Goal: Information Seeking & Learning: Find specific fact

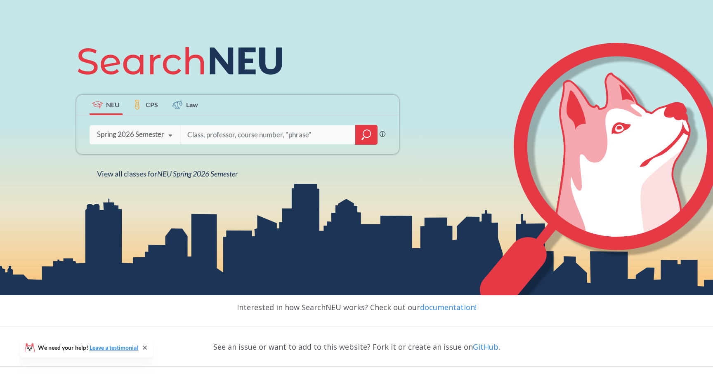
scroll to position [111, 0]
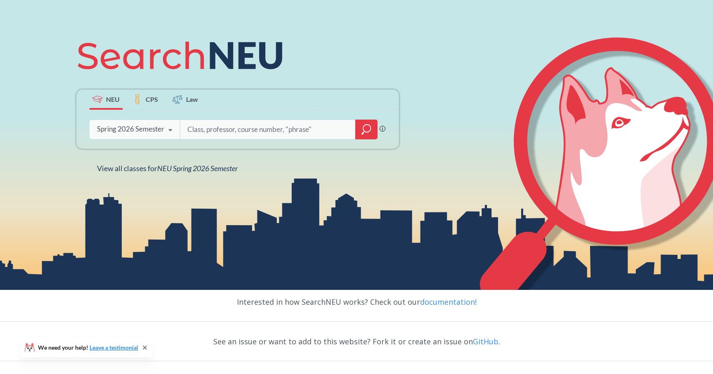
click at [172, 131] on icon at bounding box center [170, 130] width 16 height 23
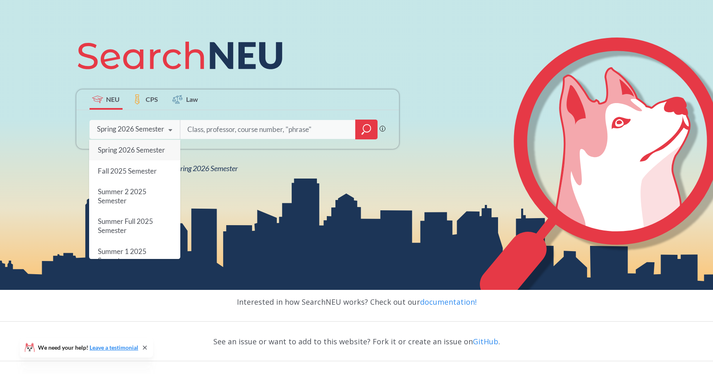
click at [171, 130] on icon at bounding box center [170, 130] width 16 height 23
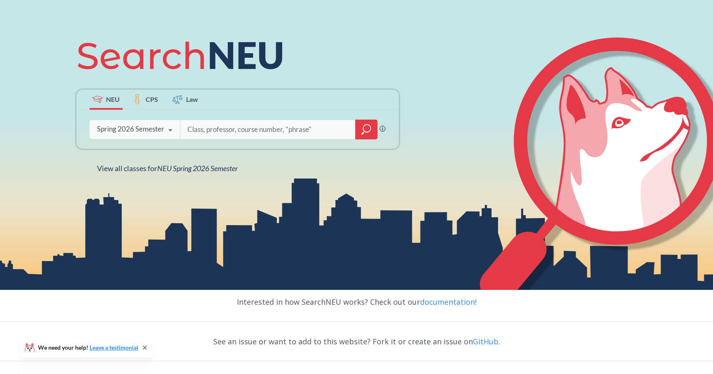
click at [173, 130] on icon at bounding box center [170, 130] width 16 height 23
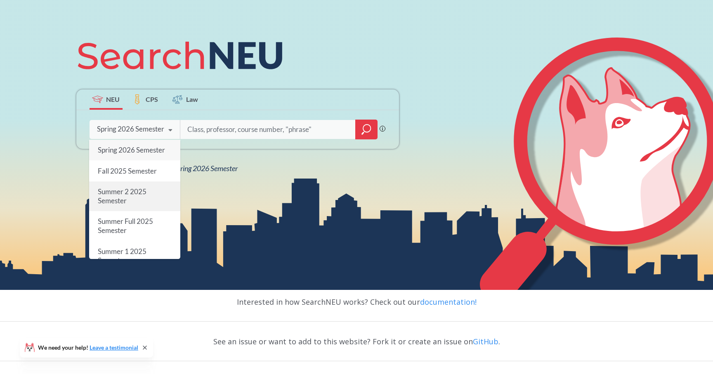
scroll to position [0, 0]
click at [138, 172] on span "Fall 2025 Semester" at bounding box center [126, 170] width 59 height 9
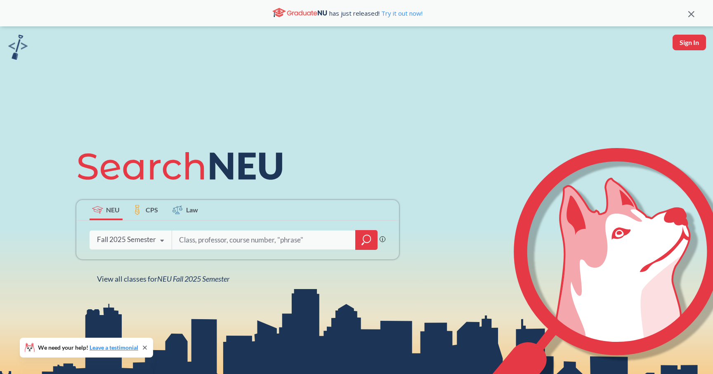
click at [211, 243] on input "search" at bounding box center [264, 239] width 172 height 17
type input "[PERSON_NAME]"
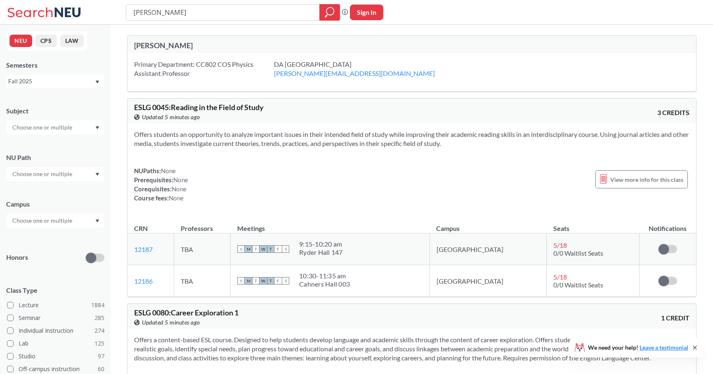
drag, startPoint x: 173, startPoint y: 10, endPoint x: 64, endPoint y: 13, distance: 108.5
click at [66, 11] on div "[PERSON_NAME] Phrase search guarantees the exact search appears in the results.…" at bounding box center [356, 12] width 713 height 25
type input "PHYS7325"
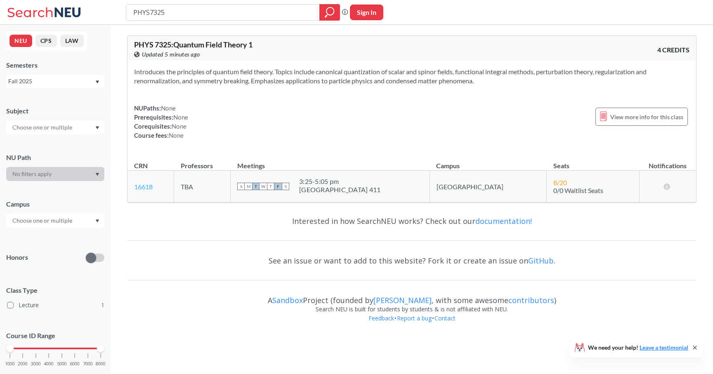
click at [146, 186] on link "16618" at bounding box center [143, 187] width 19 height 8
